Goal: Task Accomplishment & Management: Manage account settings

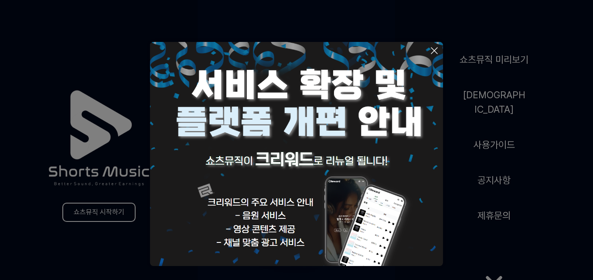
click at [434, 52] on icon at bounding box center [435, 51] width 6 height 6
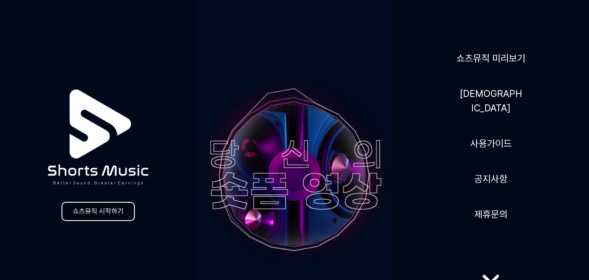
click at [103, 211] on link "쇼츠뮤직 시작하기" at bounding box center [98, 211] width 73 height 19
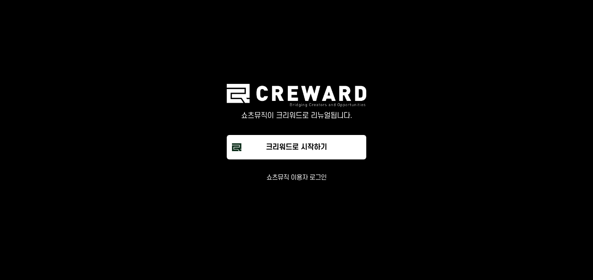
click at [303, 178] on button "쇼츠뮤직 이용자 로그인" at bounding box center [297, 177] width 60 height 9
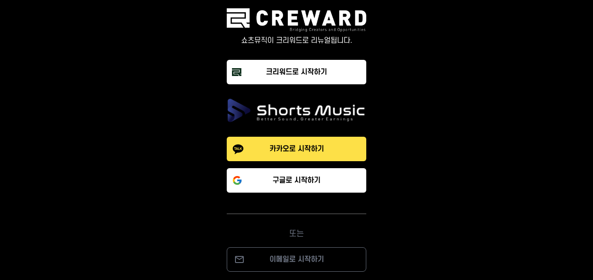
click at [291, 111] on img at bounding box center [297, 110] width 140 height 24
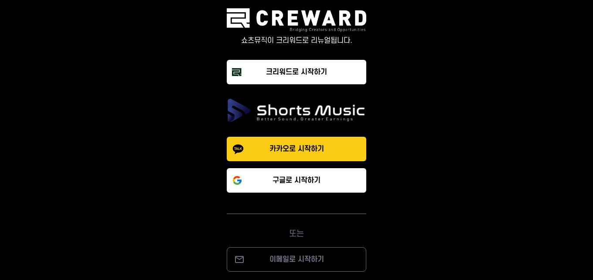
click at [295, 148] on p "카카오로 시작하기" at bounding box center [297, 149] width 55 height 10
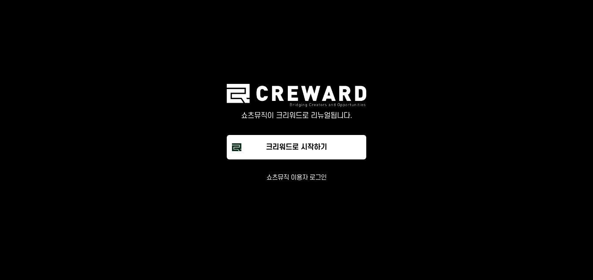
click at [291, 175] on button "쇼츠뮤직 이용자 로그인" at bounding box center [297, 177] width 60 height 9
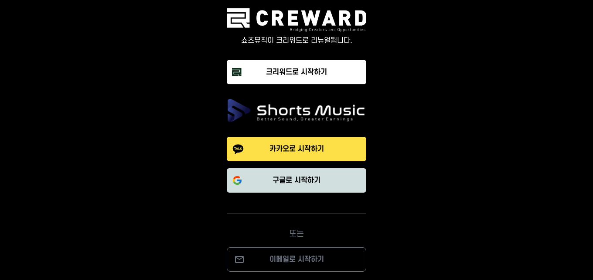
click at [306, 183] on p "구글로 시작하기" at bounding box center [297, 180] width 48 height 10
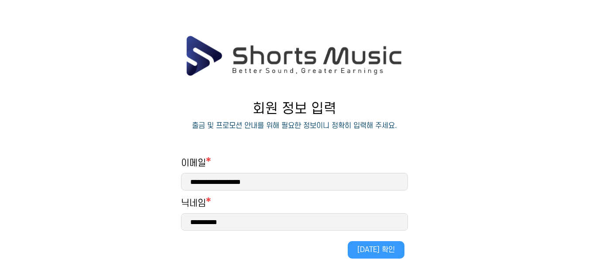
click at [376, 252] on button "[DATE] 확인" at bounding box center [376, 249] width 57 height 17
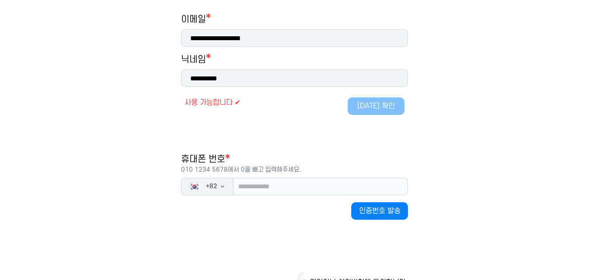
scroll to position [145, 0]
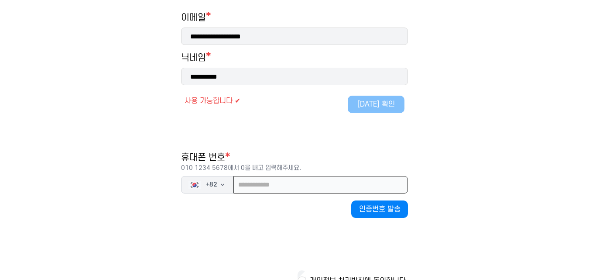
click at [246, 186] on input "tel" at bounding box center [320, 184] width 175 height 17
type input "**********"
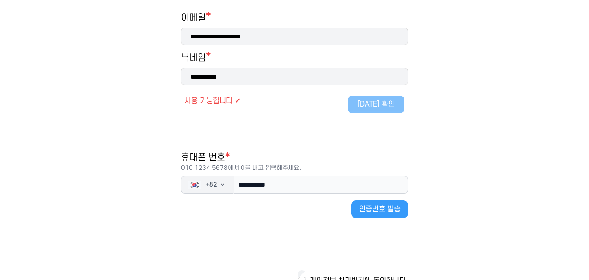
click at [385, 208] on button "인증번호 발송" at bounding box center [379, 208] width 57 height 17
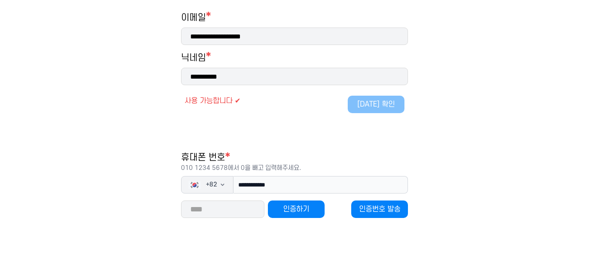
click at [216, 208] on input "number" at bounding box center [222, 208] width 83 height 17
type input "*****"
click at [279, 213] on button "인증하기" at bounding box center [296, 208] width 57 height 17
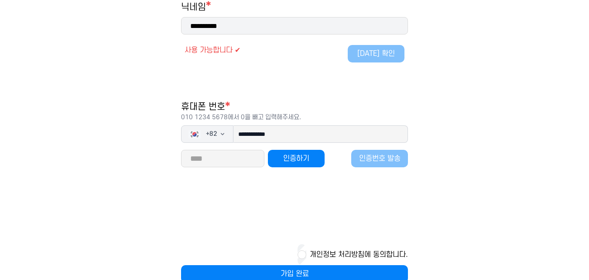
scroll to position [216, 0]
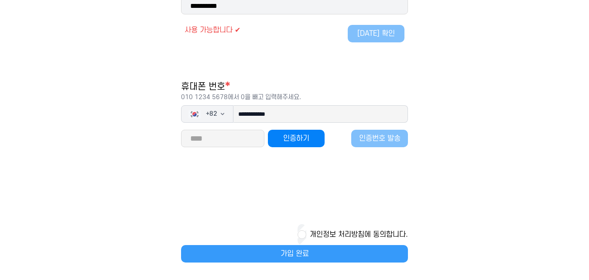
click at [299, 255] on button "가입 완료" at bounding box center [294, 253] width 227 height 17
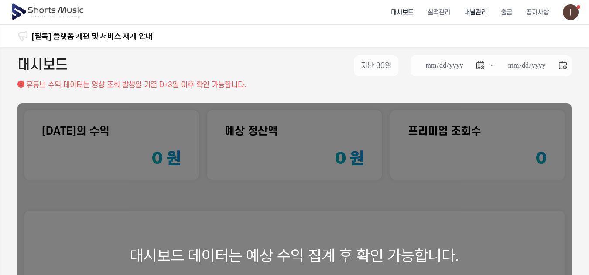
click at [486, 9] on li "채널관리" at bounding box center [475, 12] width 37 height 23
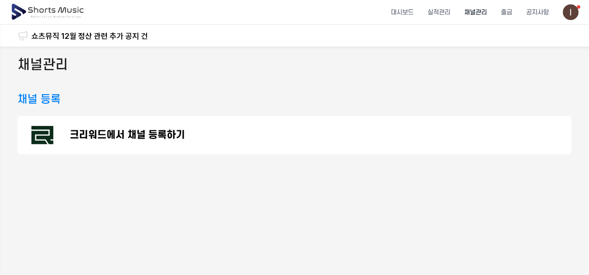
click at [486, 11] on li "채널관리" at bounding box center [475, 12] width 37 height 23
click at [138, 131] on p "크리워드에서 채널 등록하기" at bounding box center [127, 135] width 115 height 10
click at [397, 9] on li "대시보드" at bounding box center [402, 12] width 37 height 23
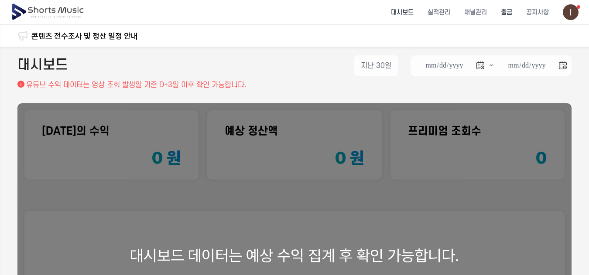
click at [515, 8] on li "출금" at bounding box center [506, 12] width 25 height 23
click at [477, 13] on li "채널관리" at bounding box center [475, 12] width 37 height 23
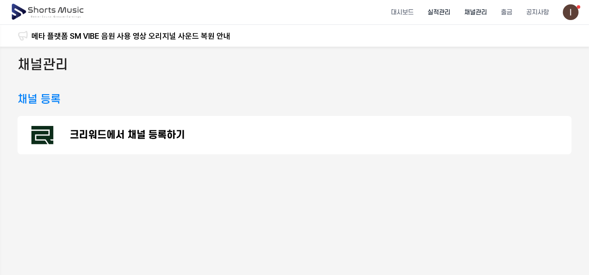
click at [437, 14] on li "실적관리" at bounding box center [439, 12] width 37 height 23
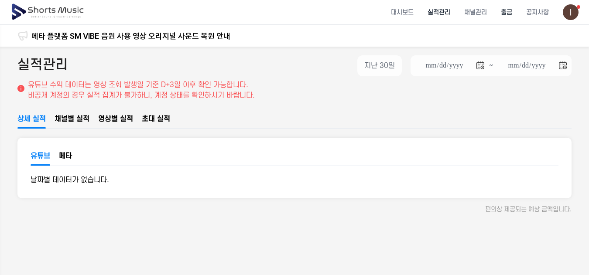
click at [503, 15] on li "출금" at bounding box center [506, 12] width 25 height 23
click at [512, 14] on li "출금" at bounding box center [506, 12] width 25 height 23
click at [539, 14] on li "공지사항" at bounding box center [537, 12] width 37 height 23
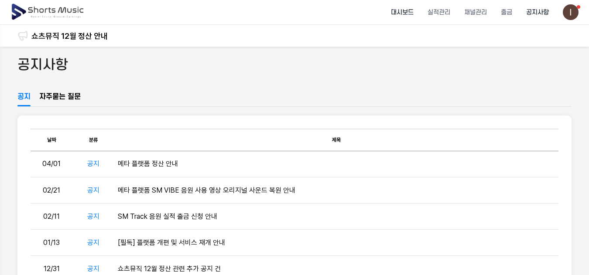
click at [401, 14] on li "대시보드" at bounding box center [402, 12] width 37 height 23
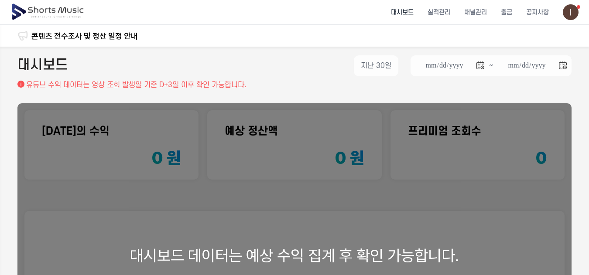
click at [573, 12] on img at bounding box center [571, 12] width 16 height 16
click at [549, 51] on link "마이페이지" at bounding box center [547, 52] width 56 height 16
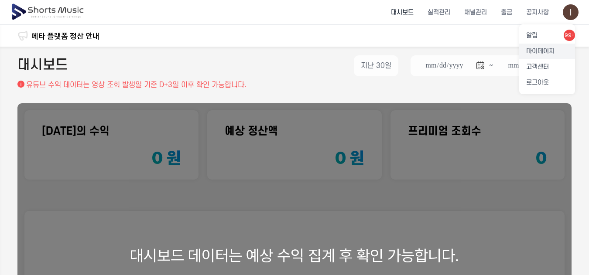
click at [540, 52] on link "마이페이지" at bounding box center [547, 52] width 56 height 16
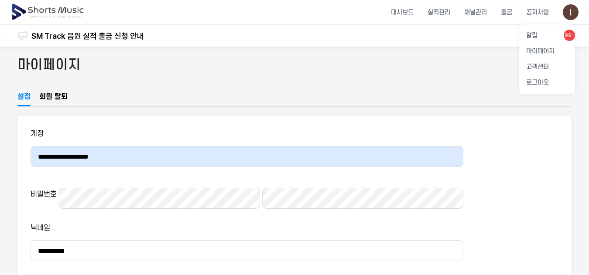
click at [48, 97] on button at bounding box center [294, 137] width 589 height 275
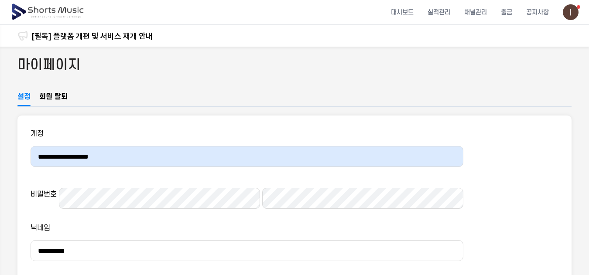
click at [54, 97] on link "회원 탈퇴" at bounding box center [53, 99] width 28 height 15
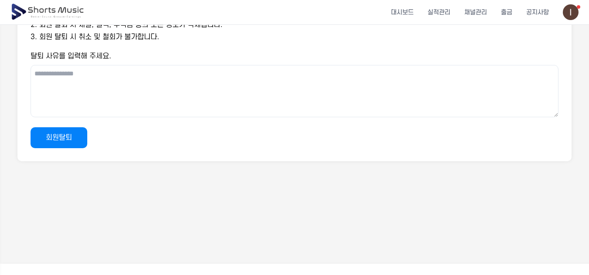
scroll to position [145, 0]
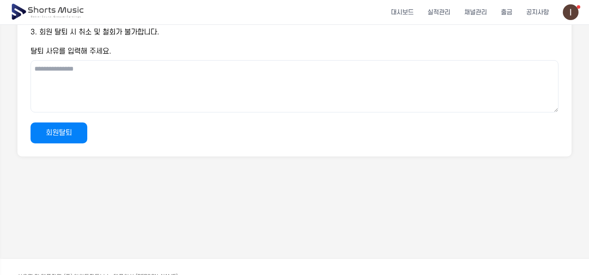
click at [135, 73] on textarea "탈퇴 사유를 입력해 주세요." at bounding box center [295, 86] width 528 height 52
type textarea "**"
click at [66, 135] on button "회원탈퇴" at bounding box center [59, 133] width 57 height 21
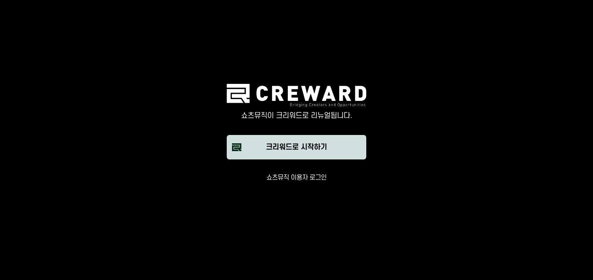
click at [316, 145] on div "크리워드로 시작하기" at bounding box center [296, 147] width 61 height 10
